Goal: Task Accomplishment & Management: Complete application form

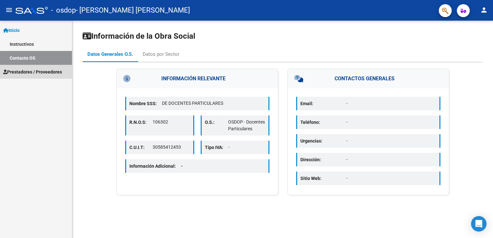
click at [36, 72] on span "Prestadores / Proveedores" at bounding box center [32, 71] width 59 height 7
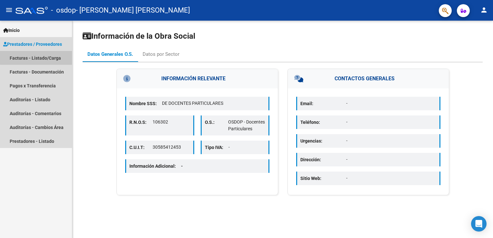
click at [43, 57] on link "Facturas - Listado/Carga" at bounding box center [36, 58] width 72 height 14
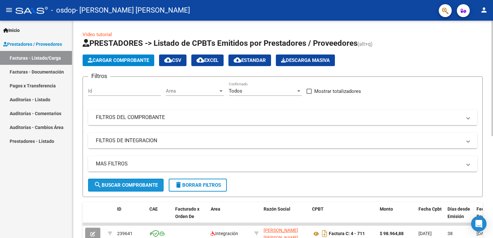
click at [127, 185] on span "search Buscar Comprobante" at bounding box center [126, 185] width 64 height 6
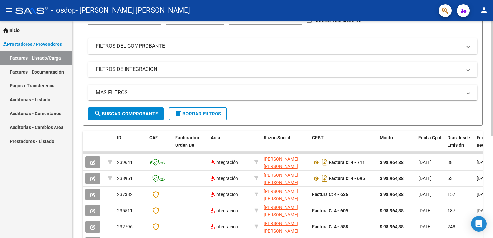
scroll to position [72, 0]
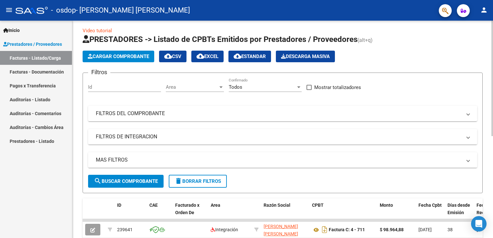
click at [493, 97] on html "menu - osdop - [PERSON_NAME] [PERSON_NAME] person Inicio Instructivos Contacto …" at bounding box center [246, 119] width 493 height 238
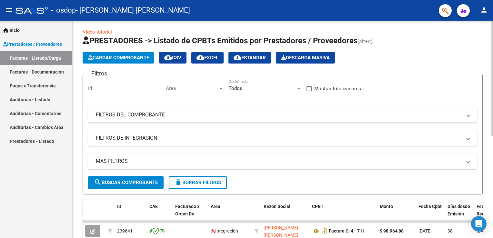
click at [108, 85] on div "Id" at bounding box center [124, 86] width 73 height 14
click at [109, 57] on span "Cargar Comprobante" at bounding box center [118, 58] width 61 height 6
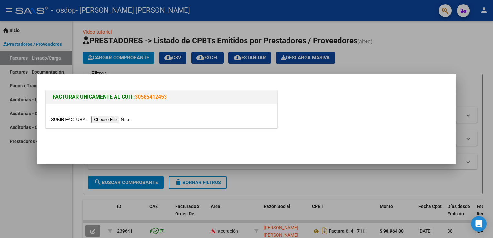
click at [109, 118] on input "file" at bounding box center [92, 119] width 82 height 7
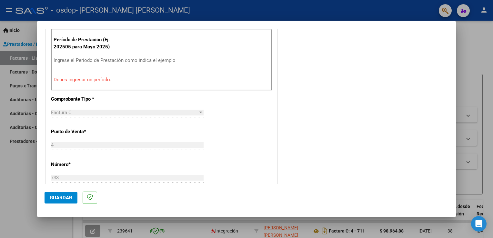
scroll to position [199, 0]
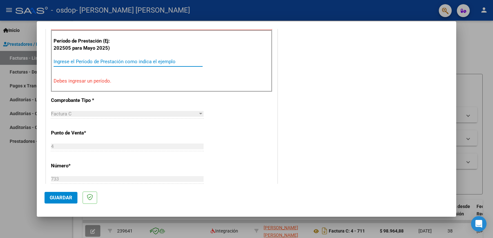
click at [62, 59] on input "Ingrese el Período de Prestación como indica el ejemplo" at bounding box center [128, 62] width 149 height 6
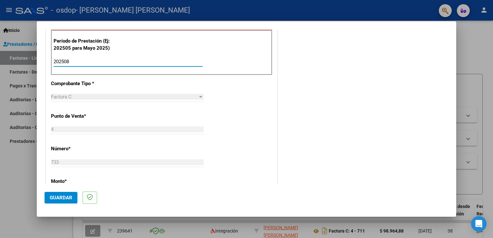
type input "202508"
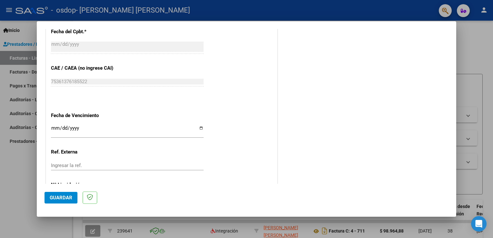
scroll to position [386, 0]
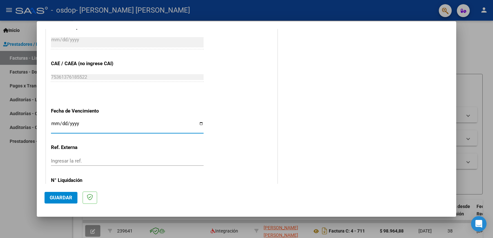
click at [200, 123] on input "Ingresar la fecha" at bounding box center [127, 126] width 153 height 10
type input "[DATE]"
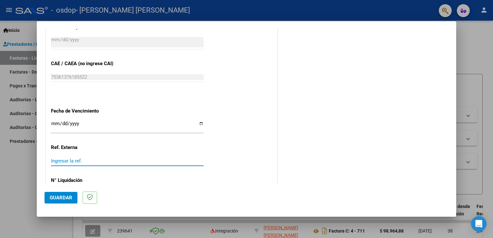
click at [53, 161] on input "Ingresar la ref." at bounding box center [127, 161] width 153 height 6
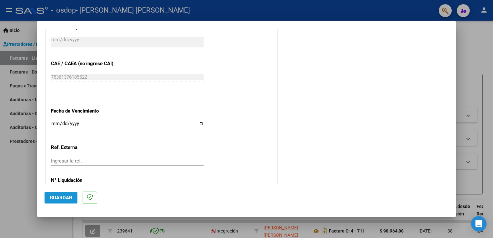
click at [57, 197] on span "Guardar" at bounding box center [61, 198] width 23 height 6
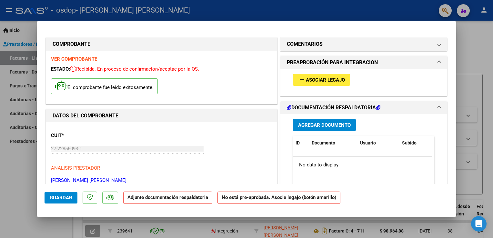
click at [367, 106] on h1 "DOCUMENTACIÓN RESPALDATORIA" at bounding box center [334, 108] width 94 height 8
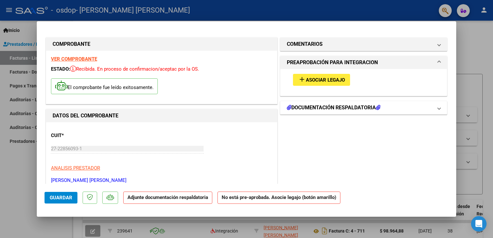
click at [367, 106] on h1 "DOCUMENTACIÓN RESPALDATORIA" at bounding box center [334, 108] width 94 height 8
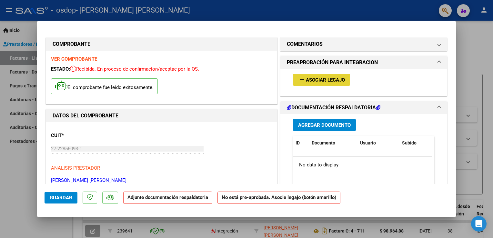
click at [326, 77] on span "Asociar Legajo" at bounding box center [325, 80] width 39 height 6
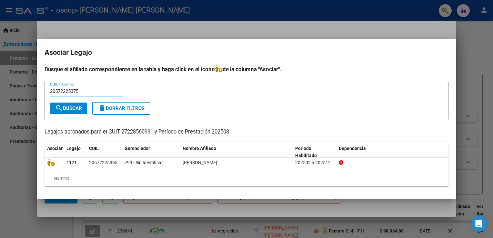
type input "20572225375"
click at [66, 107] on span "search Buscar" at bounding box center [68, 109] width 27 height 6
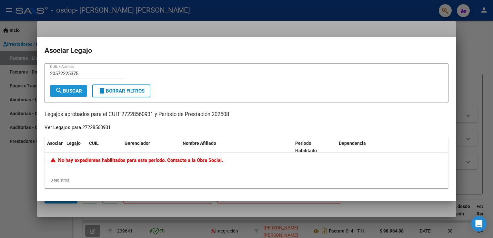
click at [66, 87] on button "search Buscar" at bounding box center [68, 91] width 37 height 12
click at [454, 31] on div at bounding box center [246, 119] width 493 height 238
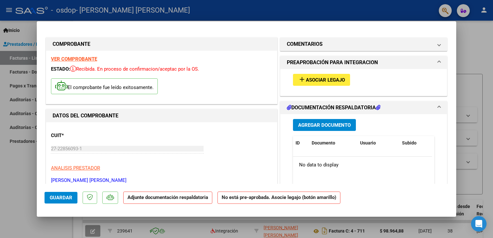
click at [378, 106] on icon at bounding box center [378, 107] width 5 height 5
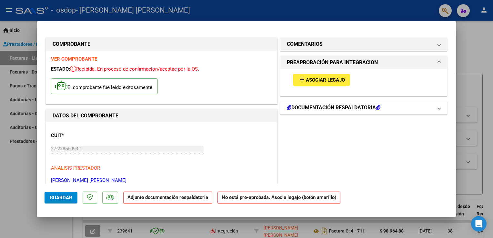
click at [378, 106] on icon at bounding box center [378, 107] width 5 height 5
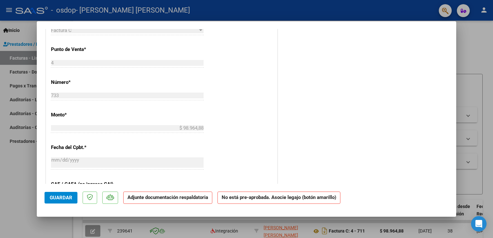
scroll to position [271, 0]
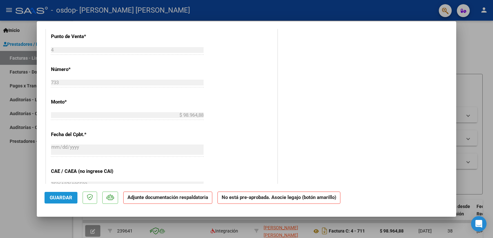
click at [66, 197] on span "Guardar" at bounding box center [61, 198] width 23 height 6
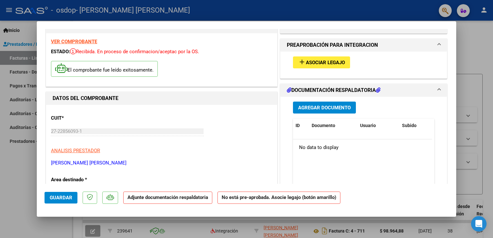
scroll to position [0, 0]
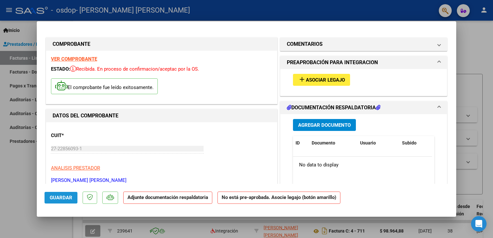
click at [61, 197] on span "Guardar" at bounding box center [61, 198] width 23 height 6
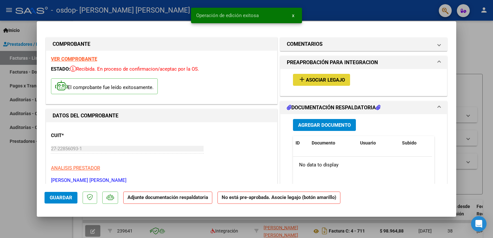
click at [332, 78] on span "Asociar Legajo" at bounding box center [325, 80] width 39 height 6
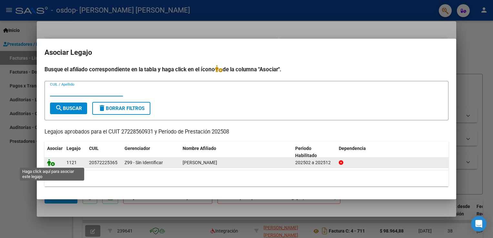
click at [52, 164] on icon at bounding box center [51, 162] width 8 height 7
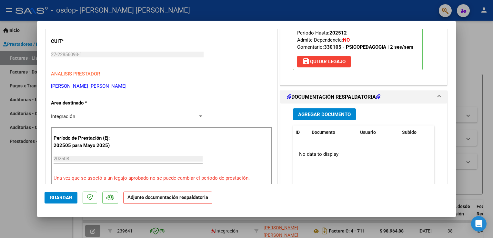
scroll to position [98, 0]
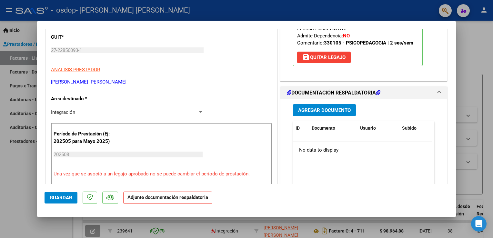
click at [378, 91] on icon at bounding box center [378, 92] width 5 height 5
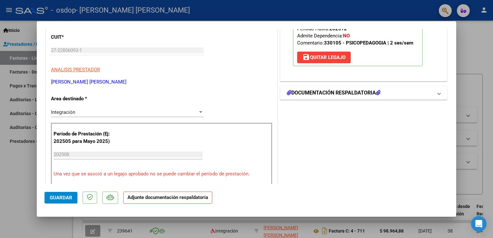
click at [378, 91] on icon at bounding box center [378, 92] width 5 height 5
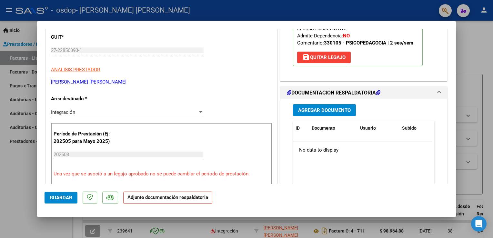
click at [311, 110] on span "Agregar Documento" at bounding box center [324, 110] width 53 height 6
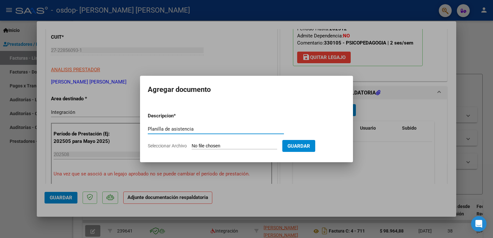
type input "Planilla de asistencia"
drag, startPoint x: 168, startPoint y: 143, endPoint x: 168, endPoint y: 147, distance: 3.9
click at [168, 147] on span "Seleccionar Archivo" at bounding box center [167, 145] width 39 height 5
click at [192, 147] on input "Seleccionar Archivo" at bounding box center [235, 146] width 86 height 6
type input "C:\fakepath\Asist [PERSON_NAME] Ag25.pdf"
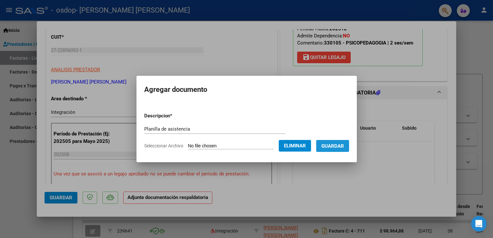
click at [344, 145] on span "Guardar" at bounding box center [332, 146] width 23 height 6
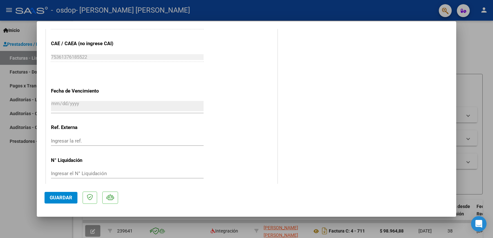
scroll to position [422, 0]
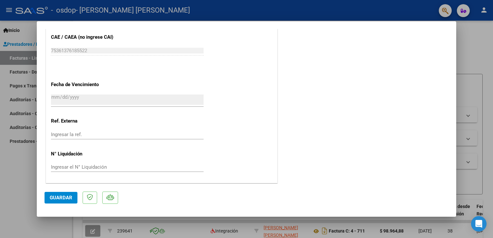
click at [65, 201] on button "Guardar" at bounding box center [61, 198] width 33 height 12
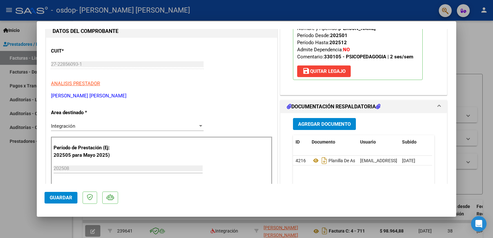
scroll to position [0, 0]
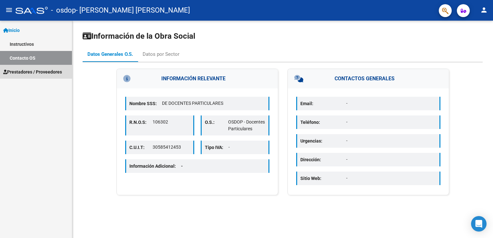
click at [46, 72] on span "Prestadores / Proveedores" at bounding box center [32, 71] width 59 height 7
click at [38, 72] on span "Prestadores / Proveedores" at bounding box center [32, 71] width 59 height 7
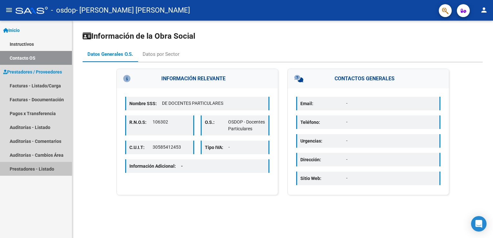
click at [45, 170] on link "Prestadores - Listado" at bounding box center [36, 169] width 72 height 14
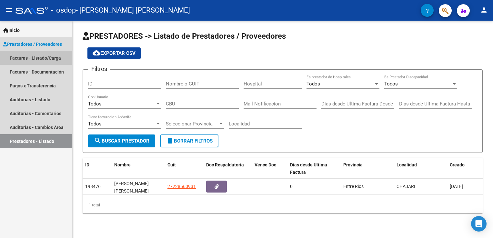
click at [51, 56] on link "Facturas - Listado/Carga" at bounding box center [36, 58] width 72 height 14
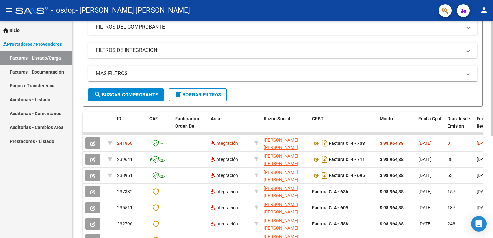
scroll to position [94, 0]
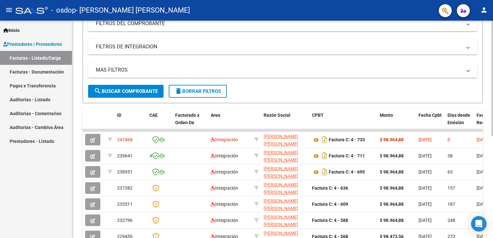
click at [493, 178] on html "menu - osdop - [PERSON_NAME] [PERSON_NAME] person Inicio Instructivos Contacto …" at bounding box center [246, 119] width 493 height 238
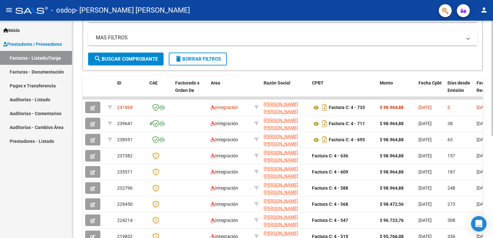
scroll to position [127, 0]
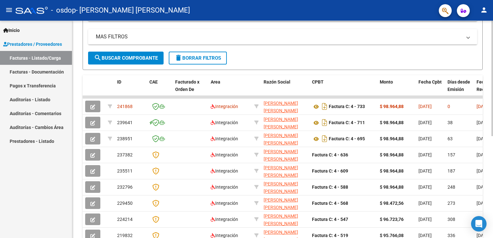
click at [493, 193] on html "menu - osdop - [PERSON_NAME] [PERSON_NAME] person Inicio Instructivos Contacto …" at bounding box center [246, 119] width 493 height 238
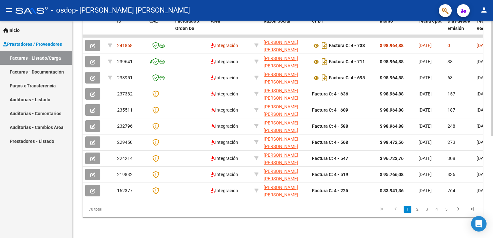
click at [491, 208] on div at bounding box center [492, 181] width 2 height 116
click at [470, 210] on icon "go to last page" at bounding box center [472, 210] width 8 height 8
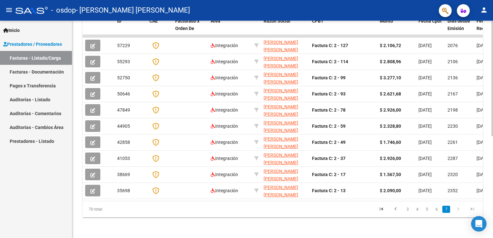
click at [458, 212] on icon "go to next page" at bounding box center [458, 210] width 8 height 8
click at [396, 209] on icon "go to previous page" at bounding box center [395, 210] width 8 height 8
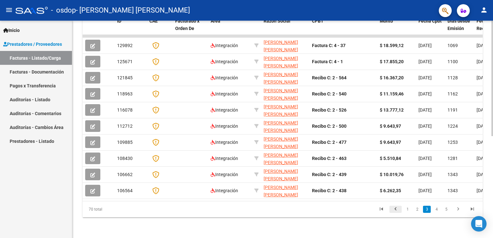
click at [396, 209] on icon "go to previous page" at bounding box center [395, 210] width 8 height 8
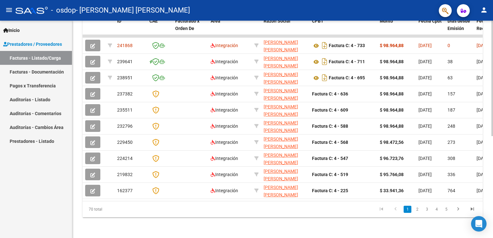
click at [396, 209] on icon "go to previous page" at bounding box center [395, 210] width 8 height 8
